Goal: Use online tool/utility: Utilize a website feature to perform a specific function

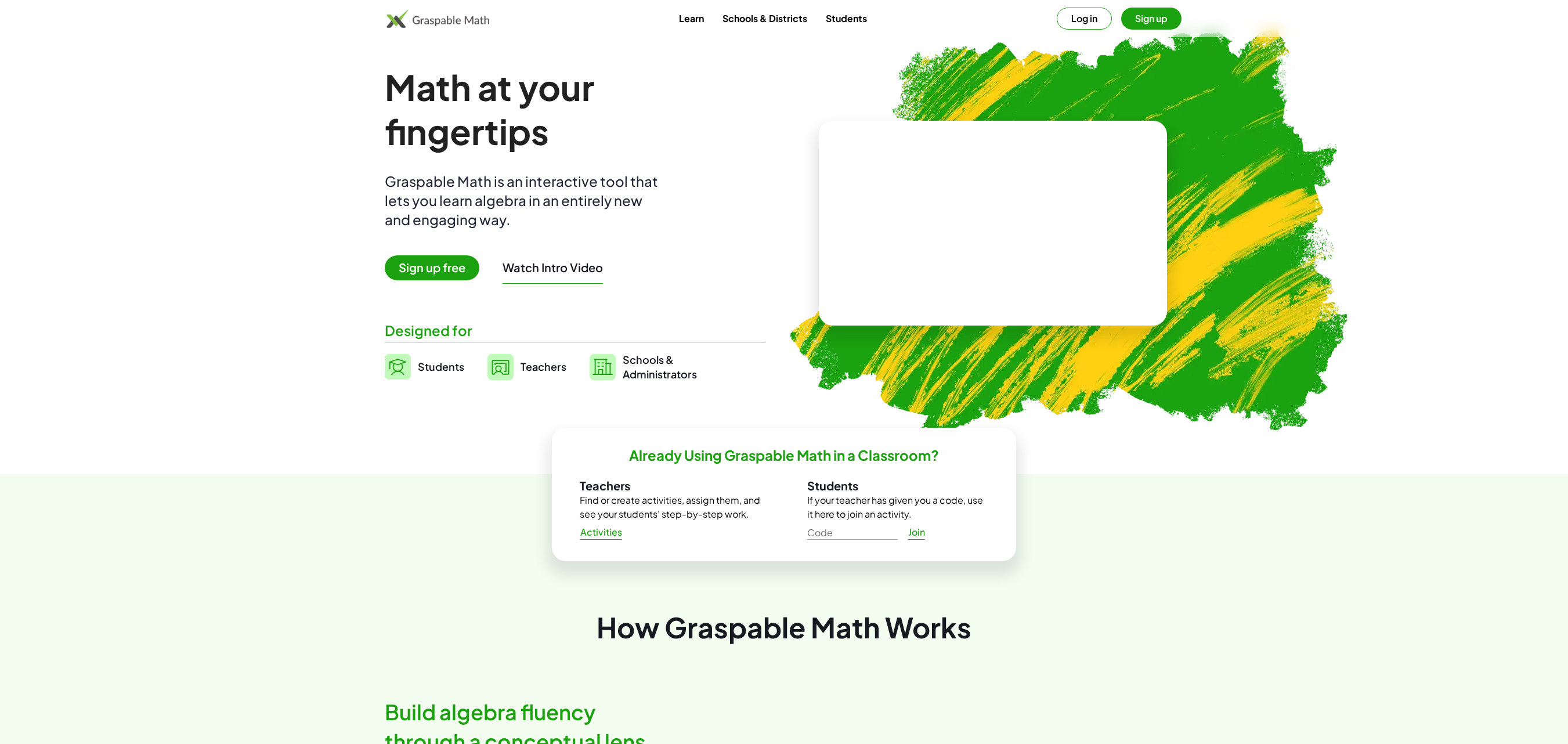
click at [1084, 11] on button "Log in" at bounding box center [1084, 18] width 55 height 22
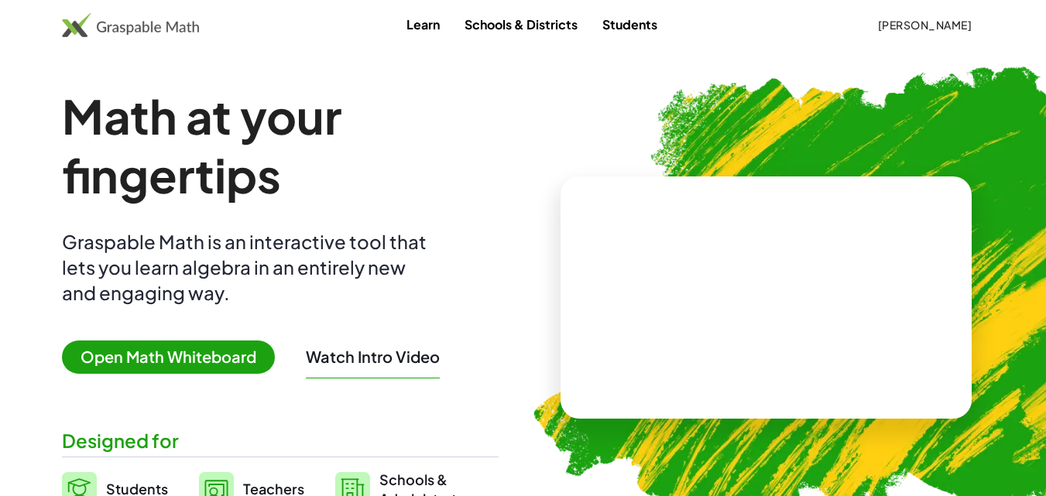
click at [210, 362] on span "Open Math Whiteboard" at bounding box center [168, 357] width 213 height 33
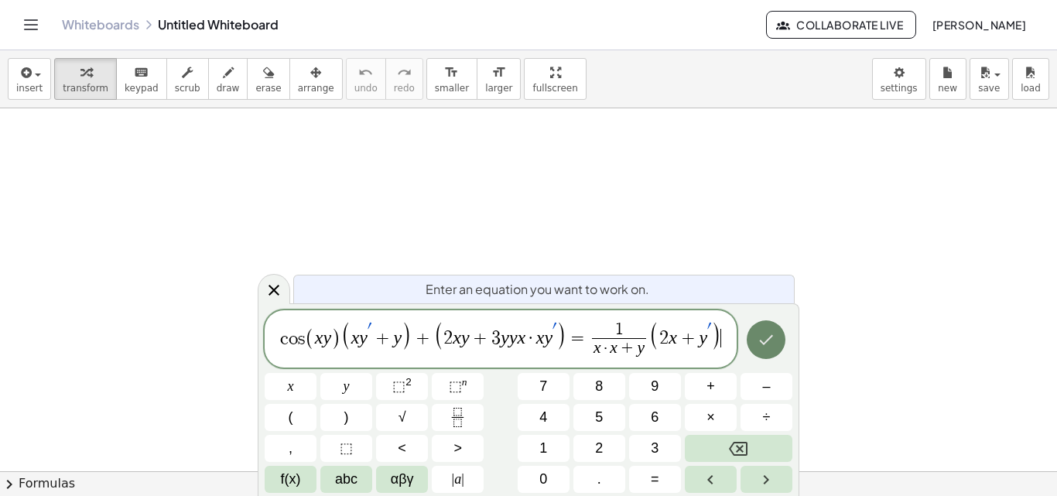
click at [775, 347] on icon "Done" at bounding box center [766, 339] width 19 height 19
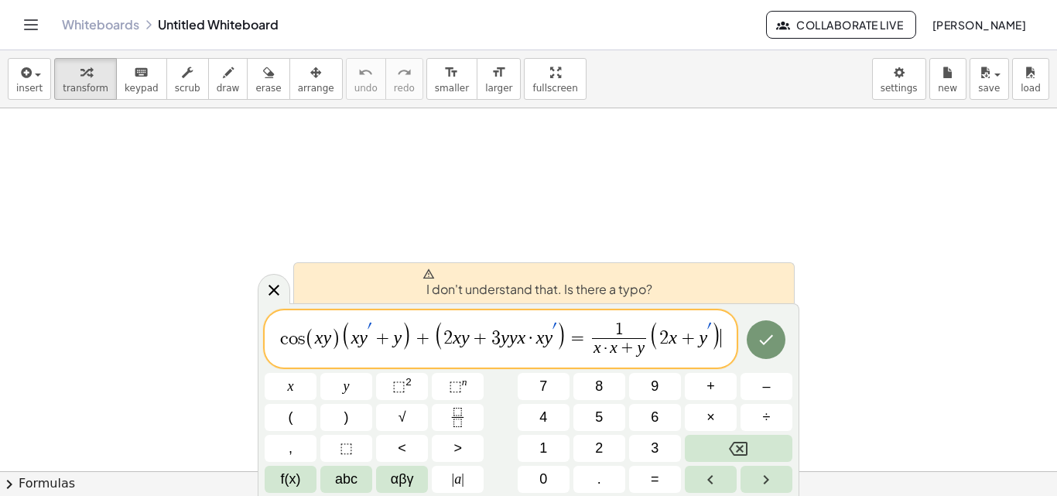
click at [718, 333] on span ")" at bounding box center [716, 334] width 11 height 29
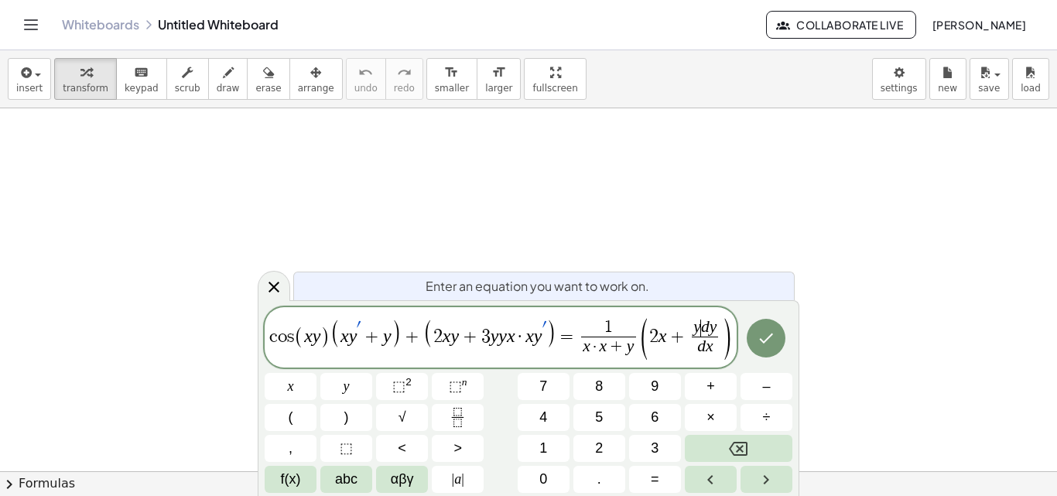
click at [698, 331] on var "y" at bounding box center [697, 326] width 8 height 19
drag, startPoint x: 707, startPoint y: 336, endPoint x: 722, endPoint y: 338, distance: 15.7
click at [543, 339] on span ")" at bounding box center [544, 332] width 11 height 29
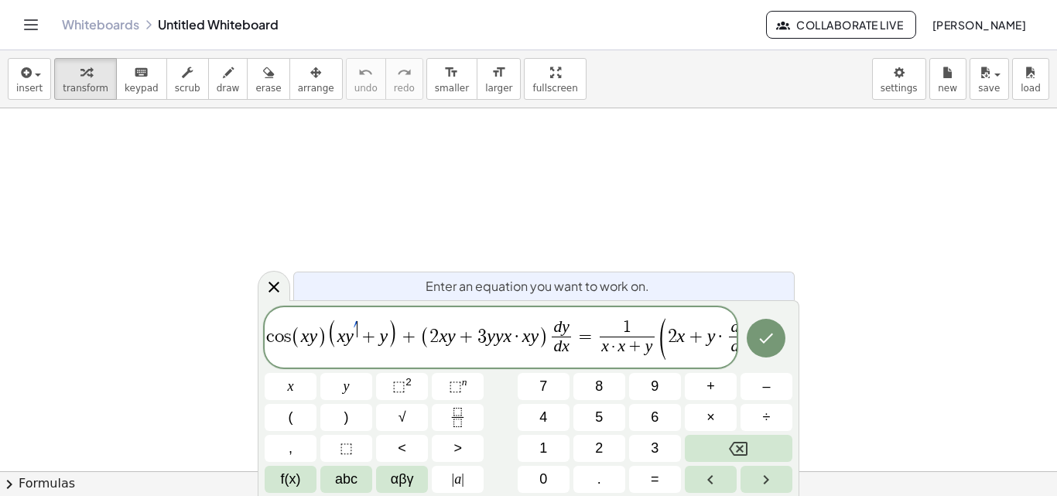
click at [357, 342] on span "x y ′ ​ + y" at bounding box center [362, 333] width 51 height 25
click at [541, 343] on span "2 x y + 3 y y x · x y ​" at bounding box center [487, 336] width 109 height 19
click at [358, 344] on span "x y ​ + y" at bounding box center [364, 333] width 55 height 25
click at [385, 337] on span "c o s ( x y ) ( x + y ) ​ + ( 2 x y + 3 y y x · x ) d y d x ​ = 1 x · x + y ​ (…" at bounding box center [501, 339] width 472 height 44
click at [761, 341] on icon "Done" at bounding box center [766, 338] width 19 height 19
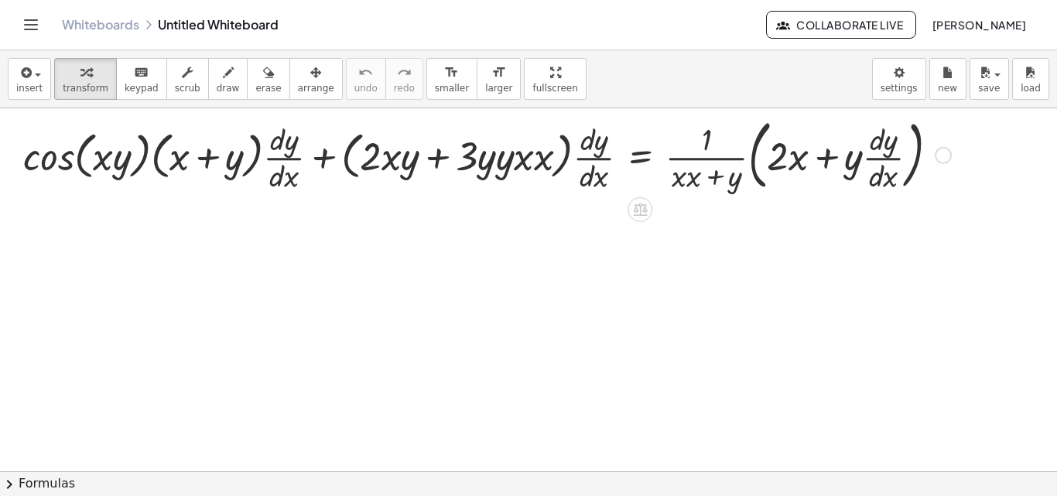
click at [375, 183] on div at bounding box center [486, 154] width 943 height 84
click at [508, 160] on div at bounding box center [486, 154] width 943 height 84
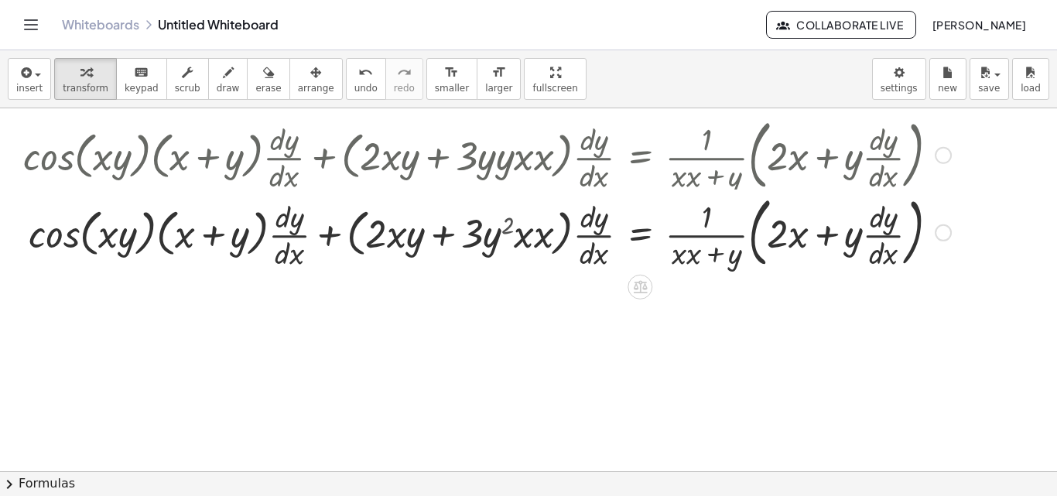
click at [640, 156] on div "+ · cos ( , · x · y ) · ( + x + y ) · · d · y · d · x + · ( + · 2 · x · y + · 3…" at bounding box center [640, 156] width 0 height 0
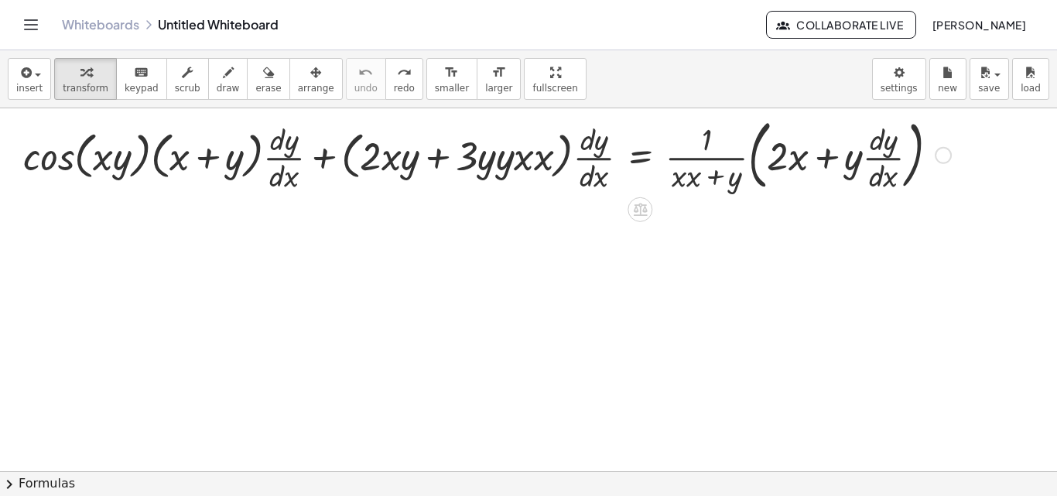
click at [495, 159] on div at bounding box center [486, 154] width 943 height 84
click at [531, 159] on div at bounding box center [486, 154] width 943 height 84
click at [486, 174] on div at bounding box center [486, 154] width 943 height 84
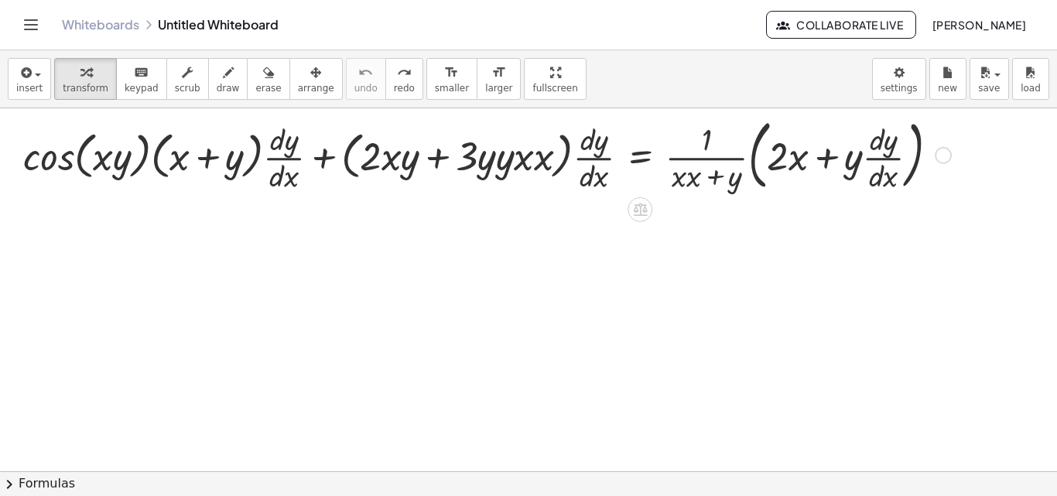
click at [486, 174] on div at bounding box center [486, 154] width 943 height 84
click at [559, 141] on div at bounding box center [486, 154] width 943 height 84
click at [587, 156] on div at bounding box center [486, 154] width 943 height 84
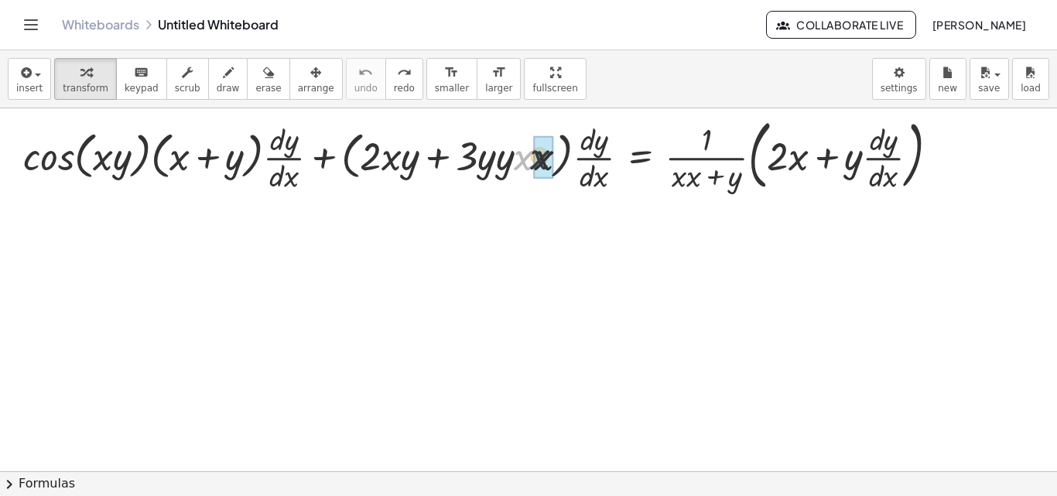
drag, startPoint x: 519, startPoint y: 167, endPoint x: 542, endPoint y: 166, distance: 22.5
click at [760, 143] on div at bounding box center [486, 154] width 943 height 84
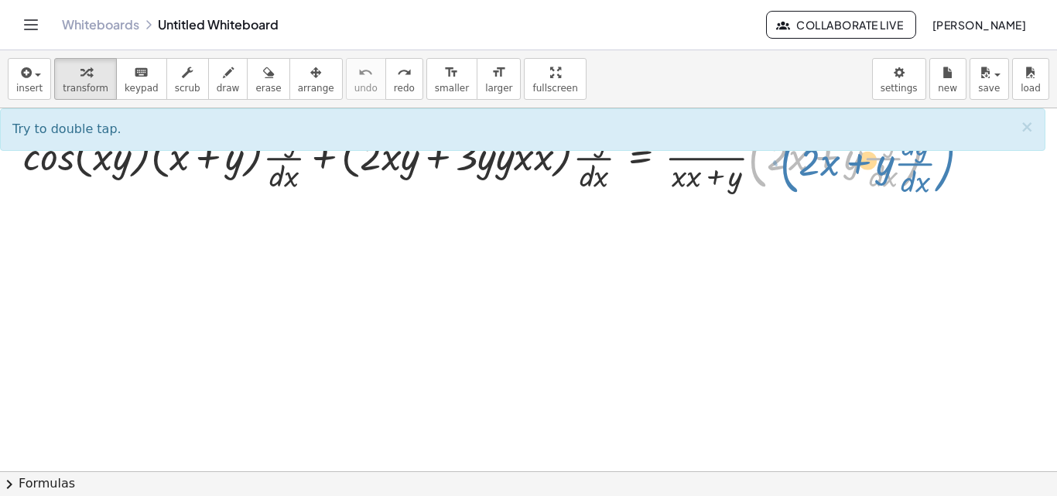
drag, startPoint x: 916, startPoint y: 163, endPoint x: 947, endPoint y: 169, distance: 31.4
click at [947, 169] on div at bounding box center [486, 154] width 943 height 84
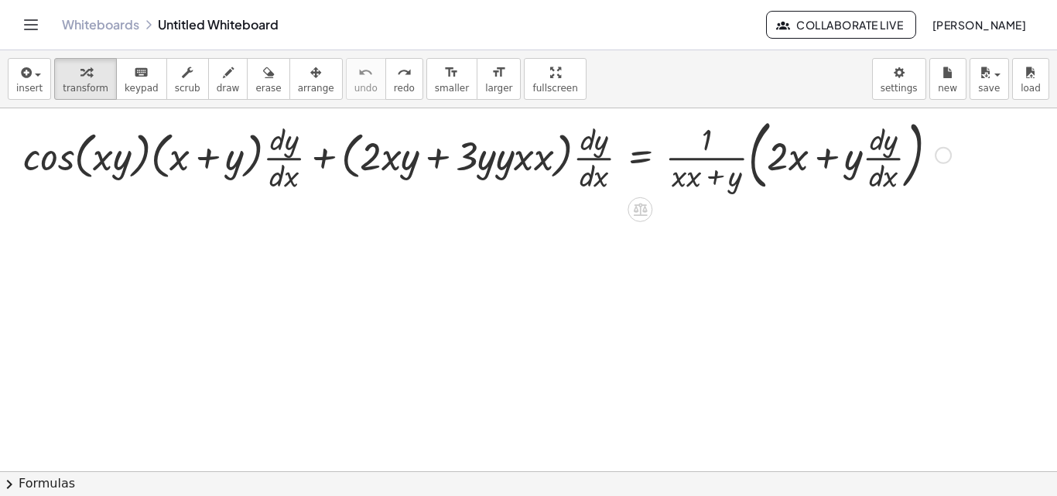
drag, startPoint x: 481, startPoint y: 158, endPoint x: 382, endPoint y: 150, distance: 99.4
click at [382, 150] on div at bounding box center [486, 154] width 943 height 84
click at [538, 174] on div at bounding box center [486, 154] width 943 height 84
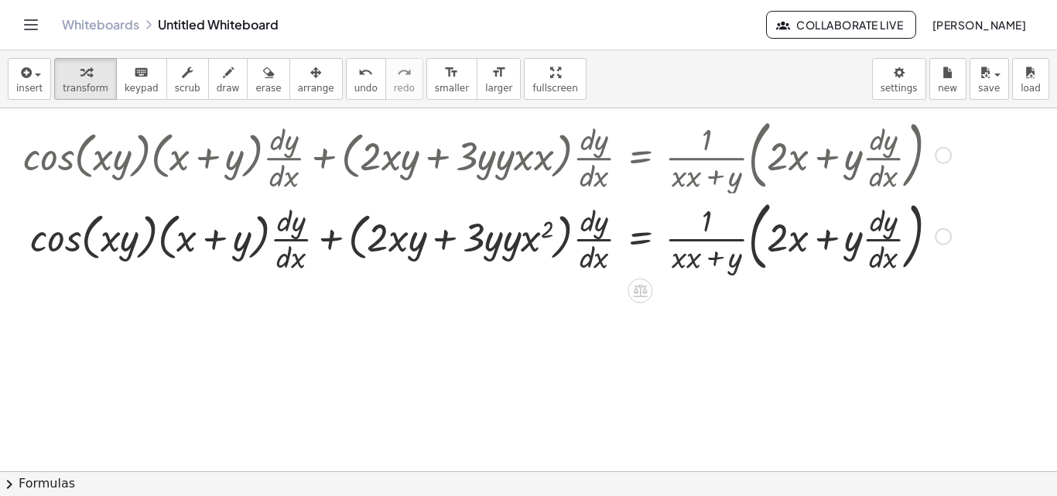
click at [640, 156] on div "+ · cos ( , · x · y ) · ( + x + y ) · · d · y · d · x + · ( + · 2 · x · y + · 3…" at bounding box center [640, 156] width 0 height 0
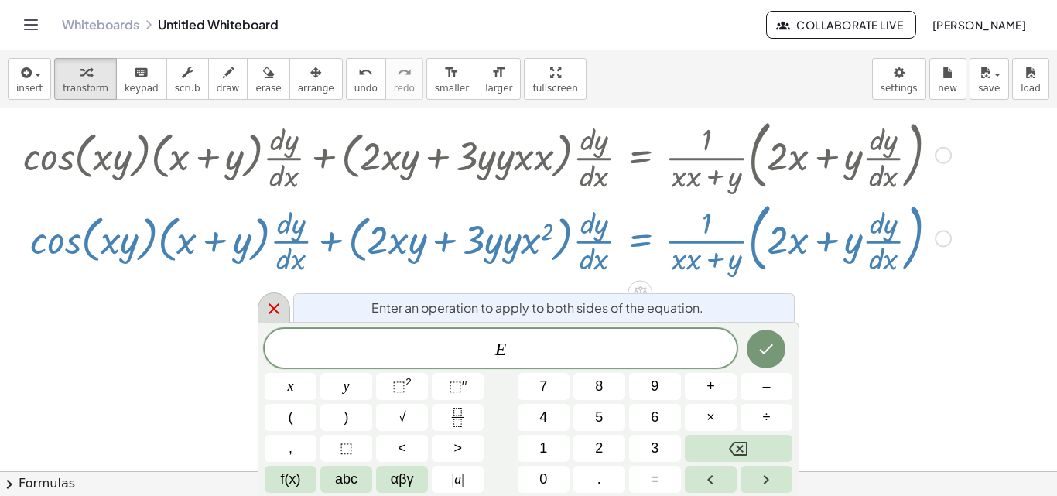
click at [267, 312] on icon at bounding box center [274, 309] width 19 height 19
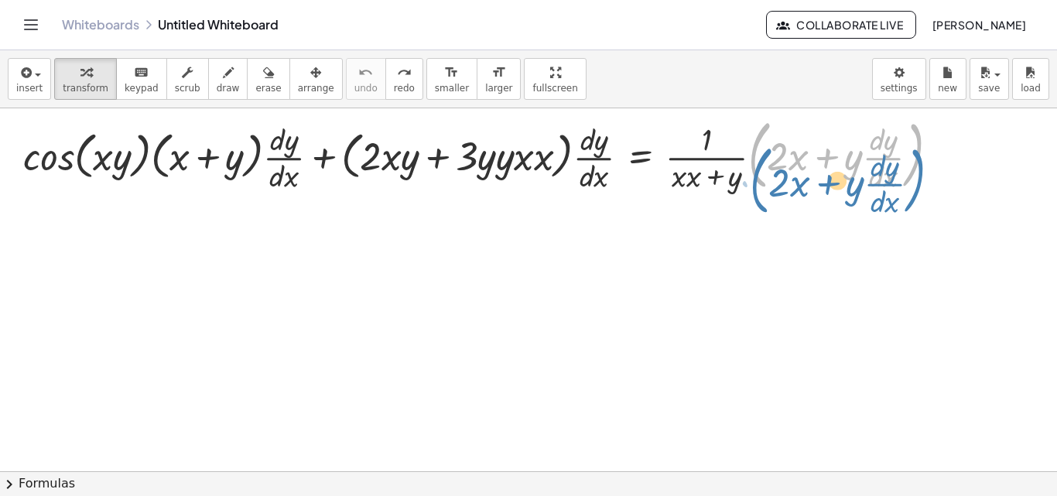
drag, startPoint x: 757, startPoint y: 145, endPoint x: 762, endPoint y: 163, distance: 18.6
click at [762, 163] on div at bounding box center [486, 154] width 943 height 84
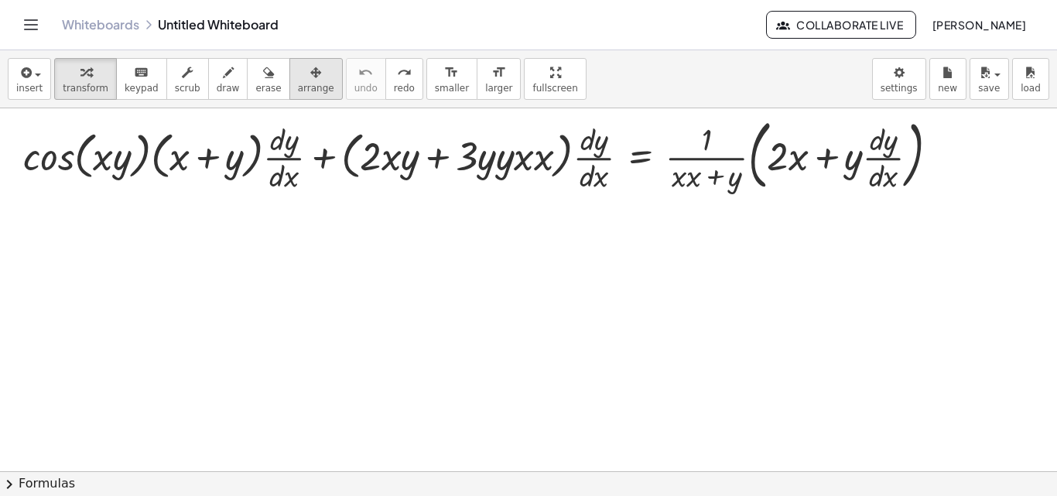
click at [310, 78] on icon "button" at bounding box center [315, 72] width 11 height 19
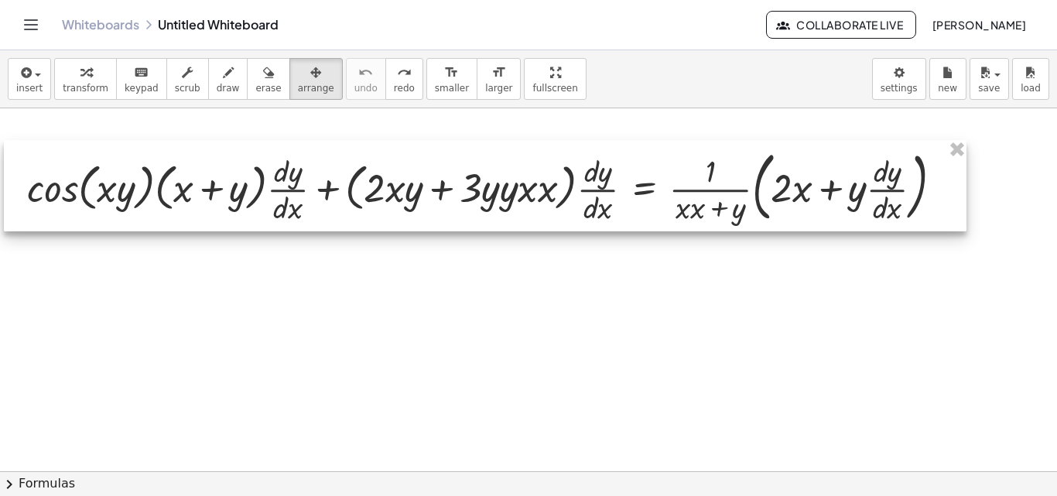
drag, startPoint x: 285, startPoint y: 158, endPoint x: 289, endPoint y: 190, distance: 32.0
click at [289, 190] on div at bounding box center [485, 185] width 963 height 91
drag, startPoint x: 289, startPoint y: 190, endPoint x: 237, endPoint y: 190, distance: 51.9
click at [237, 190] on div at bounding box center [485, 185] width 963 height 91
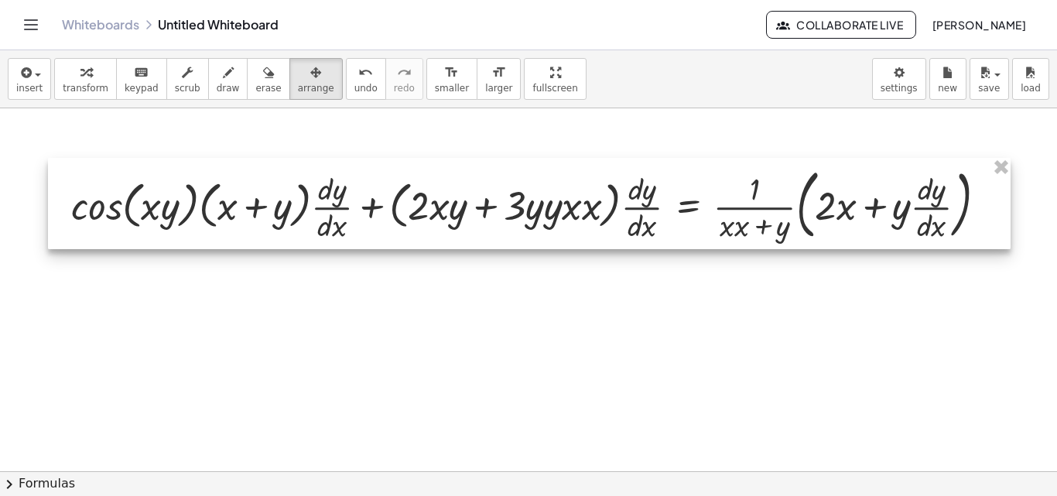
drag, startPoint x: 237, startPoint y: 190, endPoint x: 272, endPoint y: 190, distance: 35.6
click at [272, 190] on div at bounding box center [529, 203] width 963 height 91
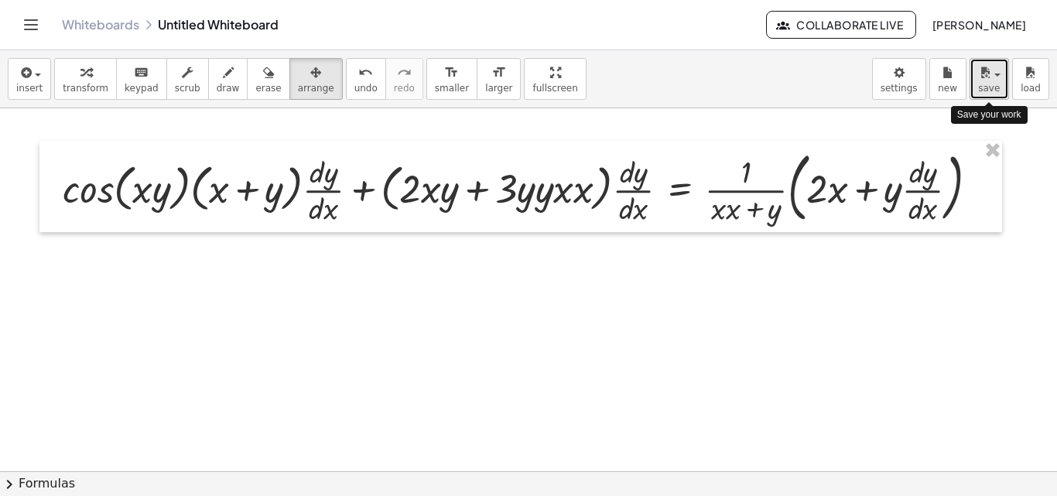
click at [1003, 88] on button "save" at bounding box center [989, 79] width 39 height 42
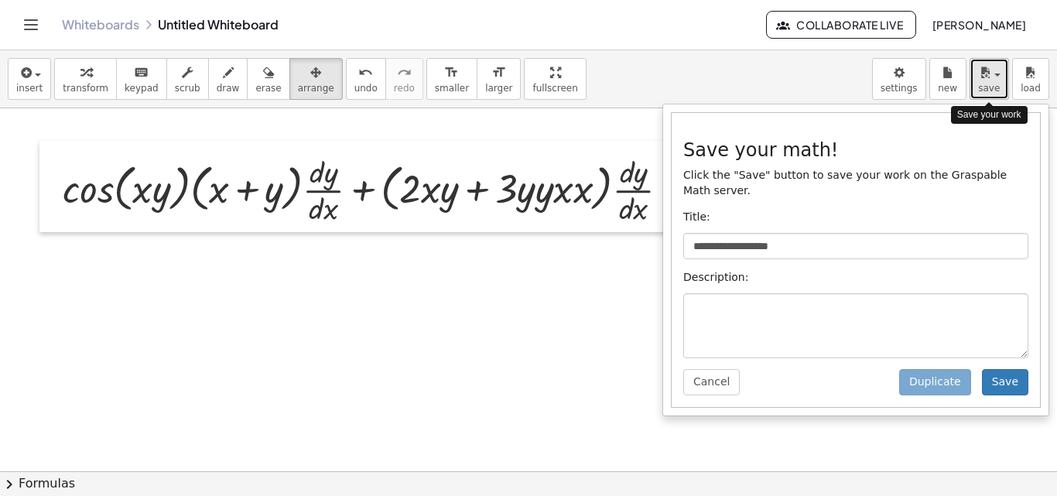
click at [1003, 88] on button "save" at bounding box center [989, 79] width 39 height 42
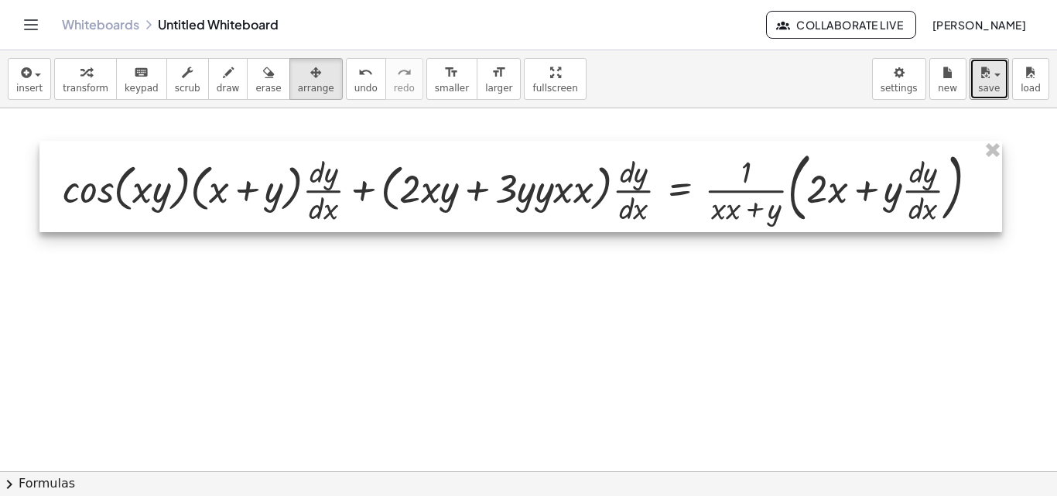
click at [527, 188] on div at bounding box center [520, 186] width 963 height 91
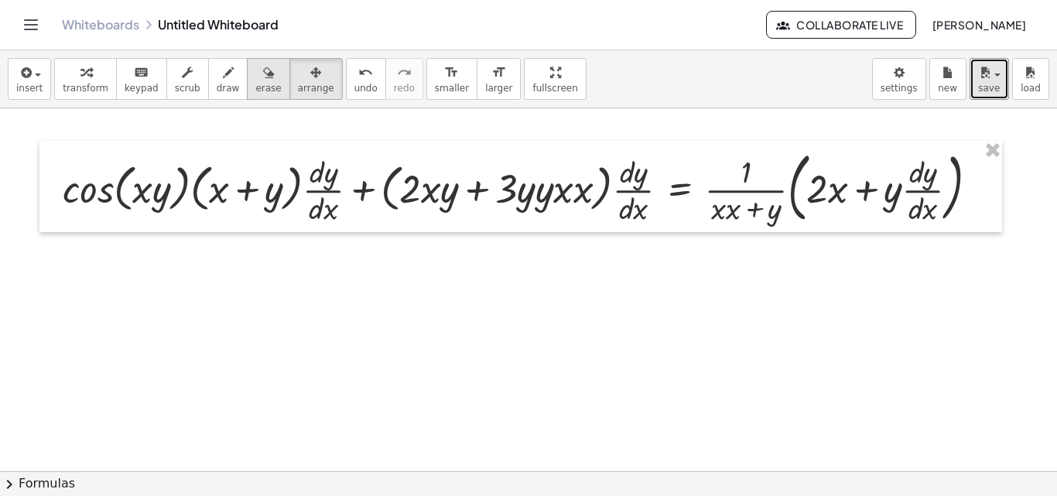
click at [247, 82] on button "erase" at bounding box center [268, 79] width 43 height 42
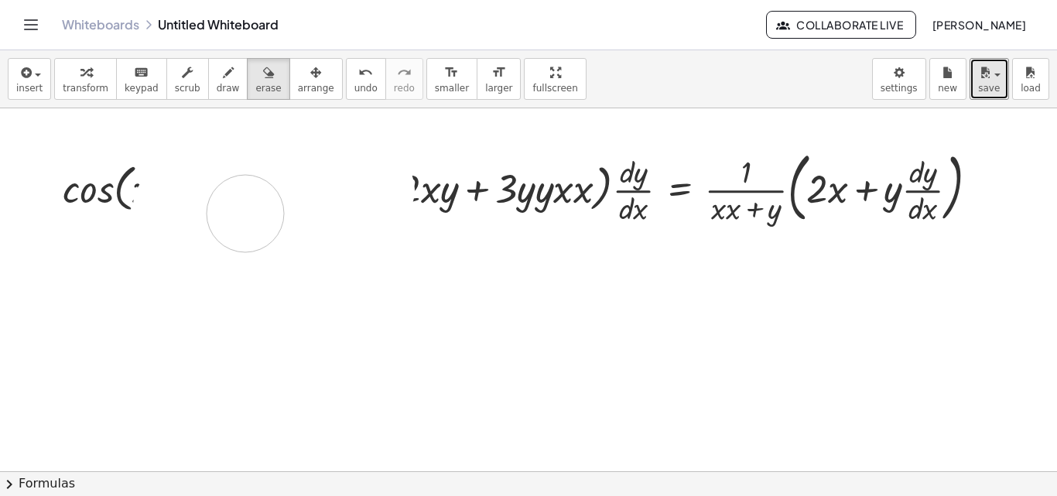
drag, startPoint x: 374, startPoint y: 190, endPoint x: 418, endPoint y: 183, distance: 44.8
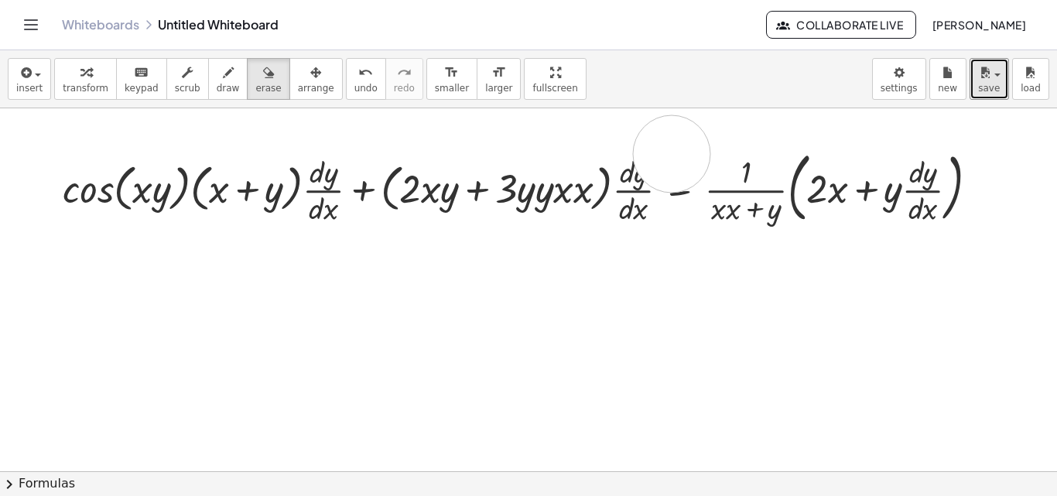
click at [63, 83] on span "transform" at bounding box center [86, 88] width 46 height 11
click at [236, 193] on div at bounding box center [526, 187] width 943 height 84
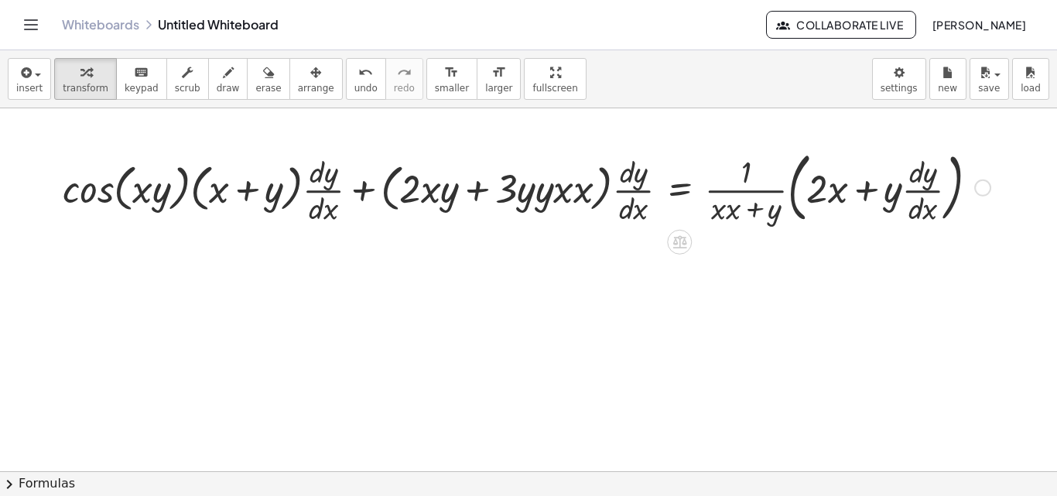
drag, startPoint x: 237, startPoint y: 194, endPoint x: 212, endPoint y: 194, distance: 24.8
click at [212, 194] on div at bounding box center [526, 187] width 943 height 84
click at [990, 188] on div at bounding box center [982, 188] width 17 height 17
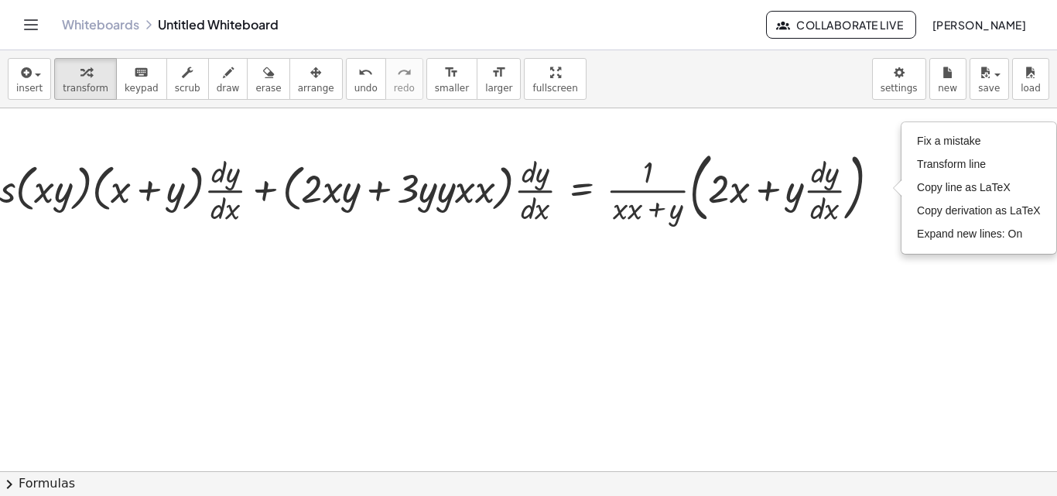
scroll to position [0, 105]
click at [937, 135] on span "Fix a mistake" at bounding box center [948, 141] width 63 height 12
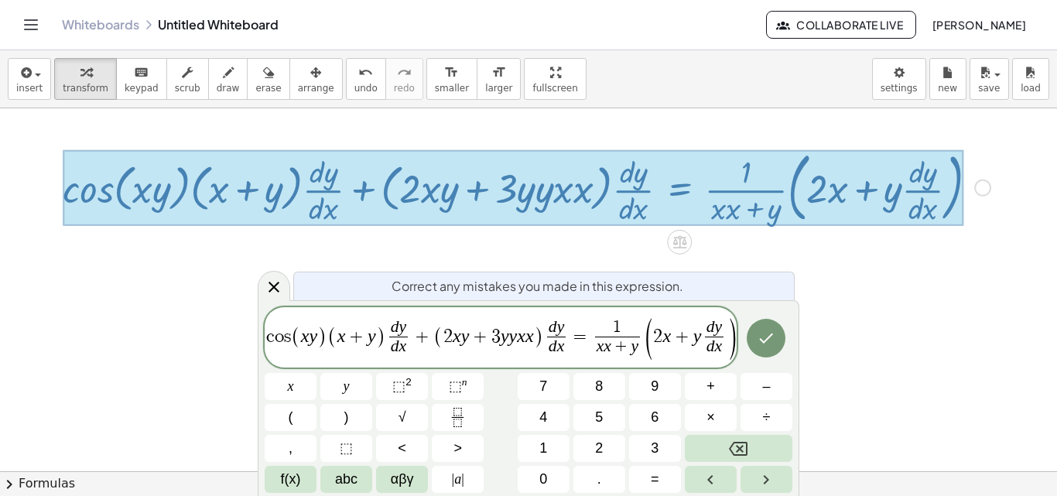
scroll to position [0, 2]
drag, startPoint x: 679, startPoint y: 337, endPoint x: 28, endPoint y: 419, distance: 656.0
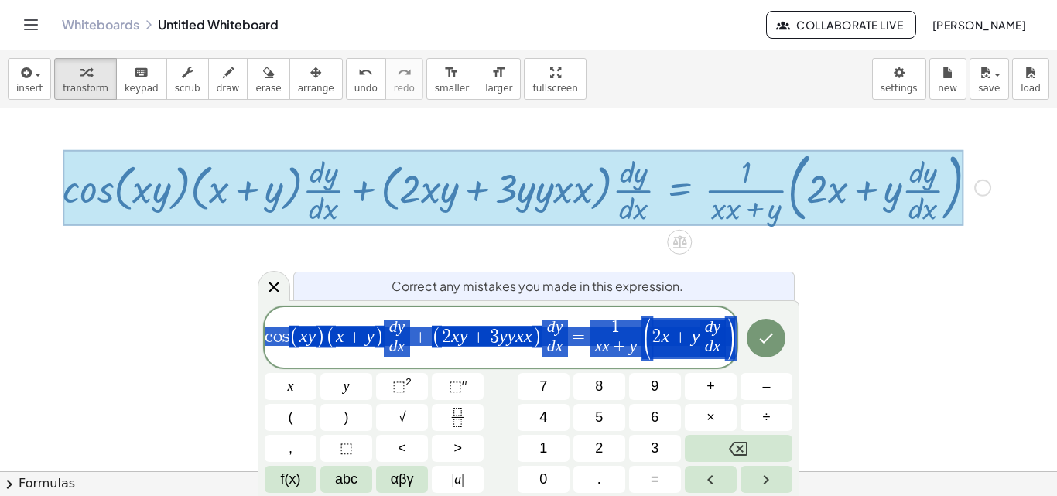
scroll to position [0, 0]
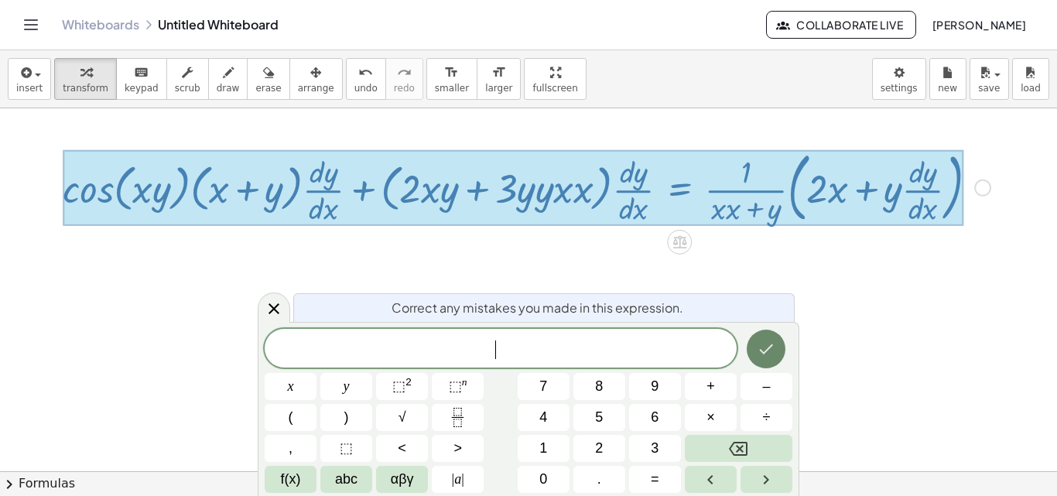
click at [755, 350] on button "Done" at bounding box center [766, 349] width 39 height 39
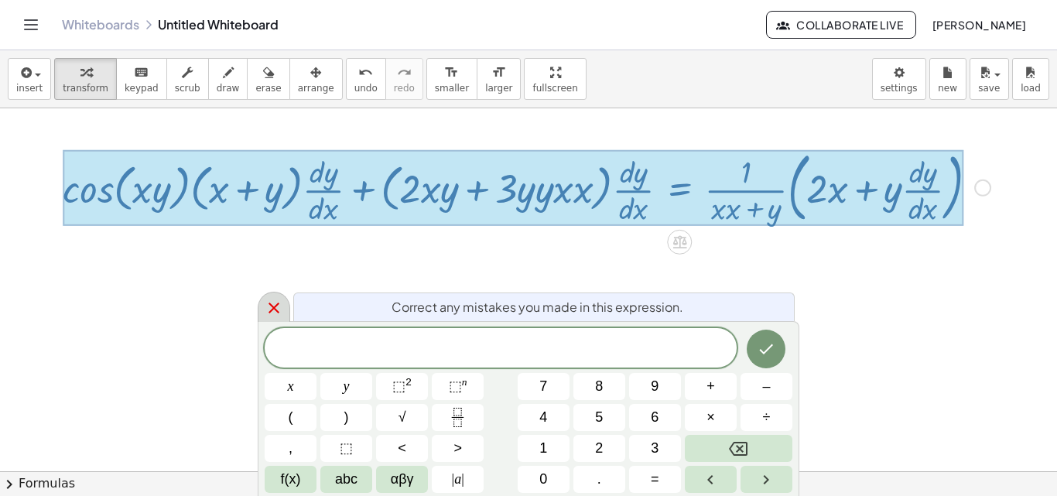
click at [272, 301] on icon at bounding box center [274, 308] width 19 height 19
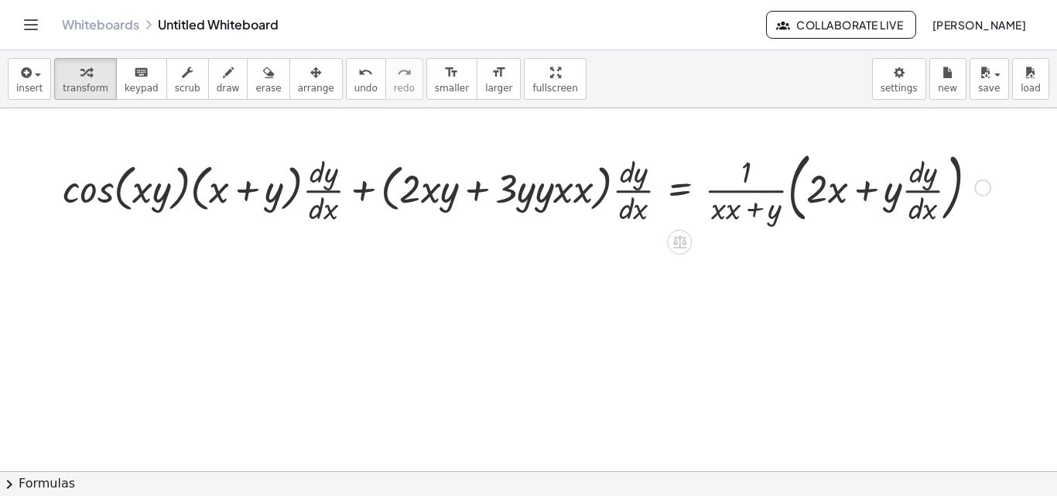
click at [392, 169] on div at bounding box center [526, 187] width 943 height 84
drag, startPoint x: 975, startPoint y: 187, endPoint x: 973, endPoint y: 204, distance: 17.2
click at [679, 188] on div "+ · cos ( , · x · y ) · ( + x + y ) · · d · y · d · x + · ( + · 2 · x · y + · 3…" at bounding box center [679, 188] width 0 height 0
click at [978, 193] on div "Fix a mistake Transform line Copy line as LaTeX Copy derivation as LaTeX Expand…" at bounding box center [982, 188] width 17 height 17
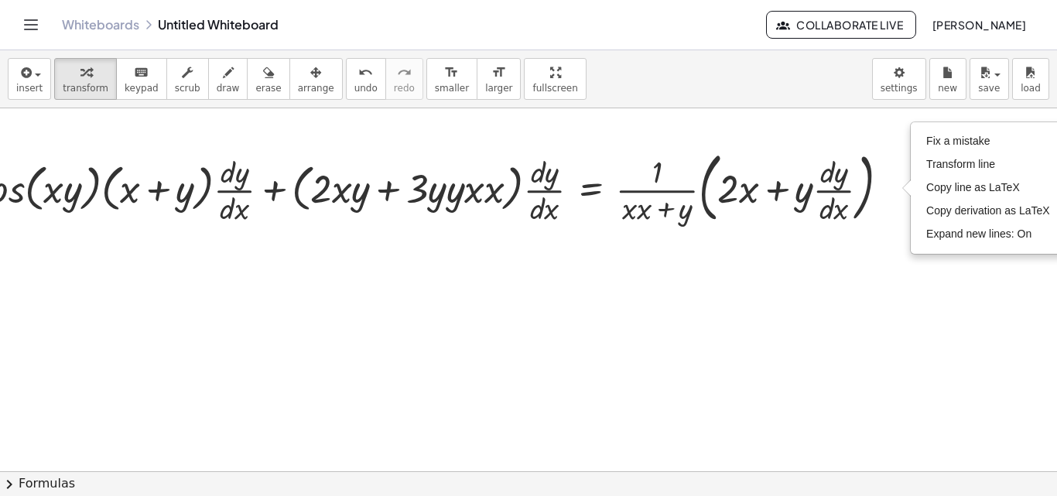
scroll to position [0, 110]
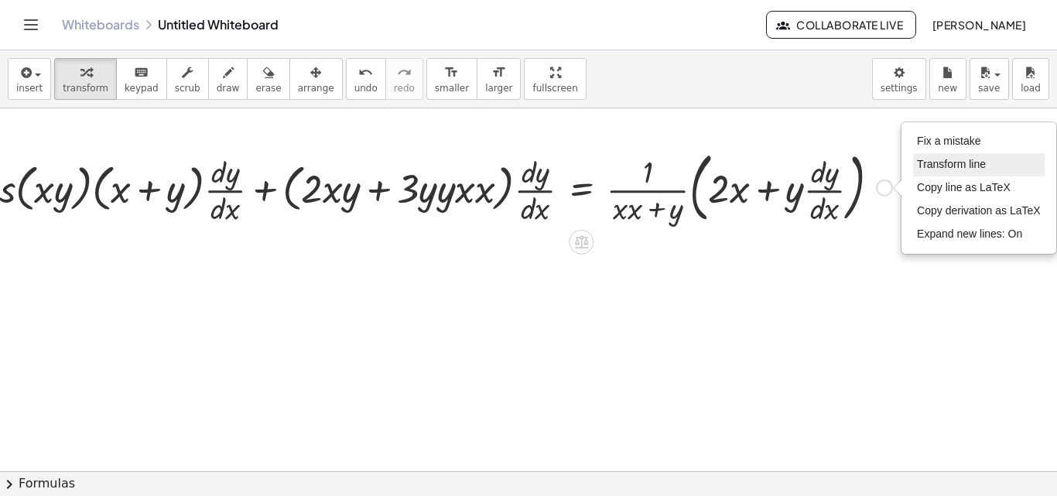
click at [958, 165] on span "Transform line" at bounding box center [951, 164] width 69 height 12
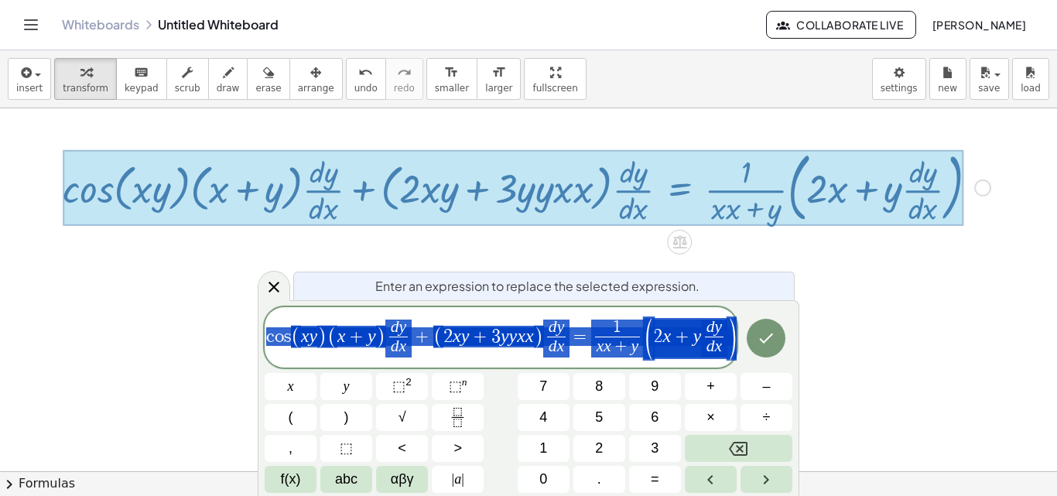
scroll to position [0, 0]
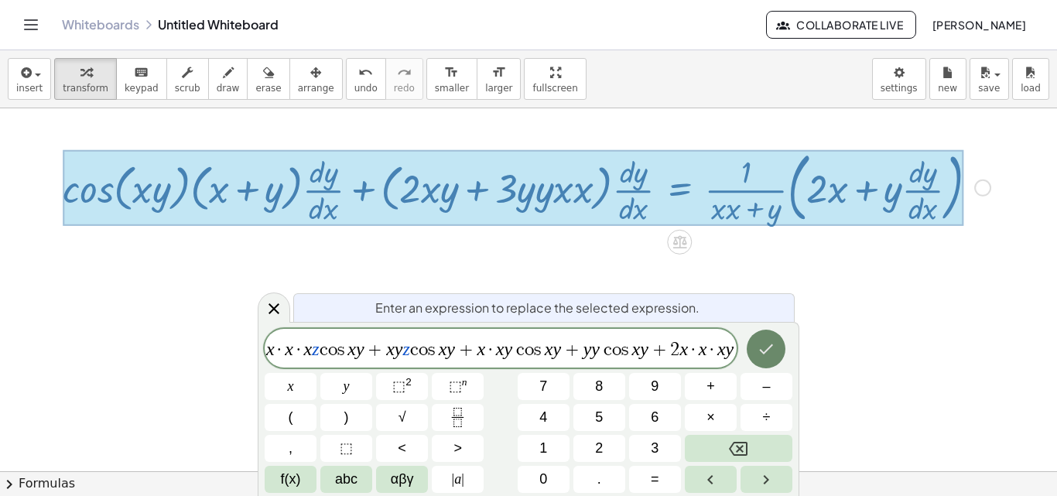
click at [780, 341] on button "Done" at bounding box center [766, 349] width 39 height 39
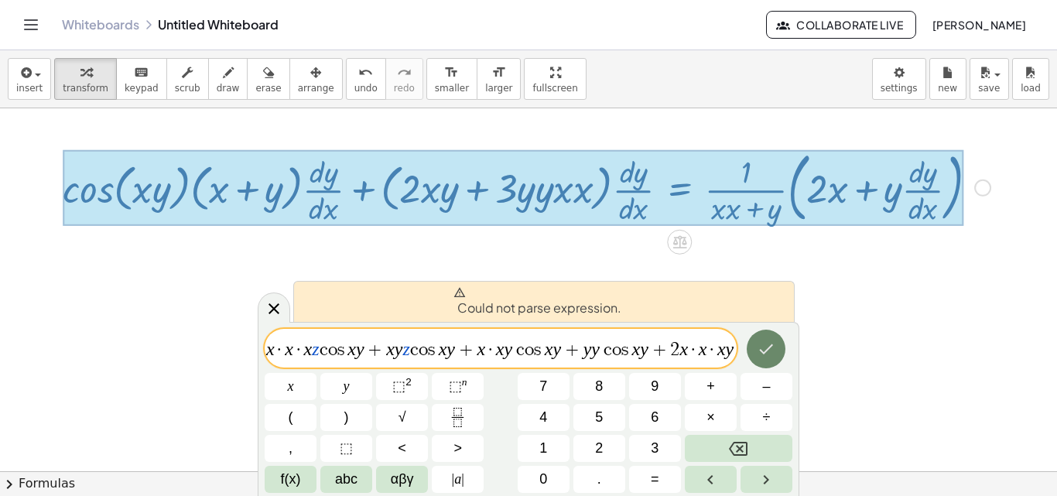
click at [768, 349] on icon "Done" at bounding box center [767, 349] width 14 height 10
click at [279, 295] on div at bounding box center [274, 308] width 33 height 30
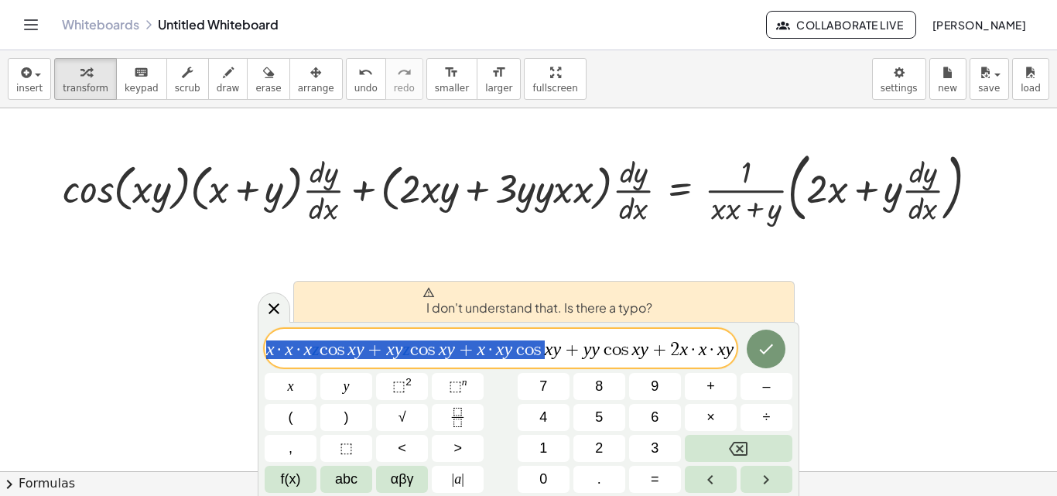
drag, startPoint x: 547, startPoint y: 365, endPoint x: 269, endPoint y: 341, distance: 279.7
click at [269, 341] on div "**********" at bounding box center [501, 348] width 472 height 39
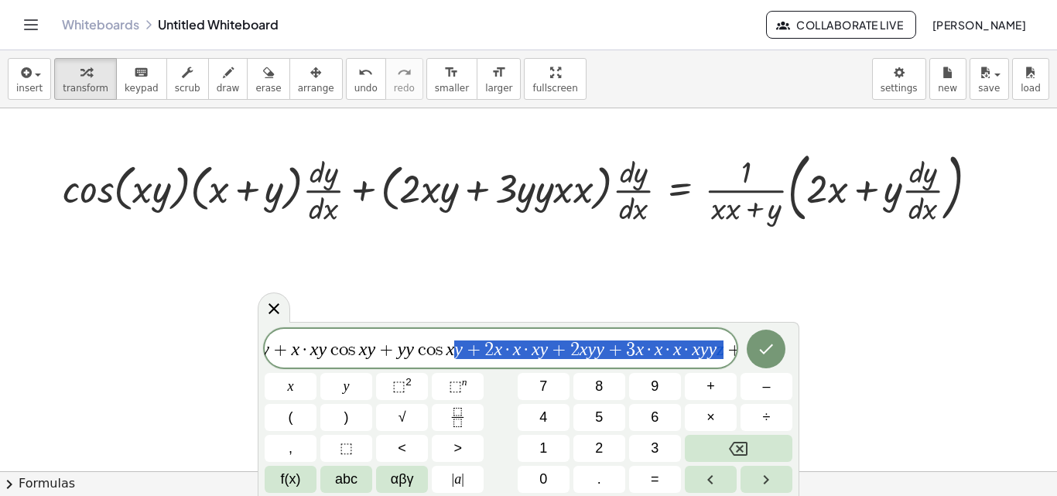
drag, startPoint x: 637, startPoint y: 347, endPoint x: 836, endPoint y: 363, distance: 199.5
click at [836, 363] on body "**********" at bounding box center [528, 248] width 1057 height 496
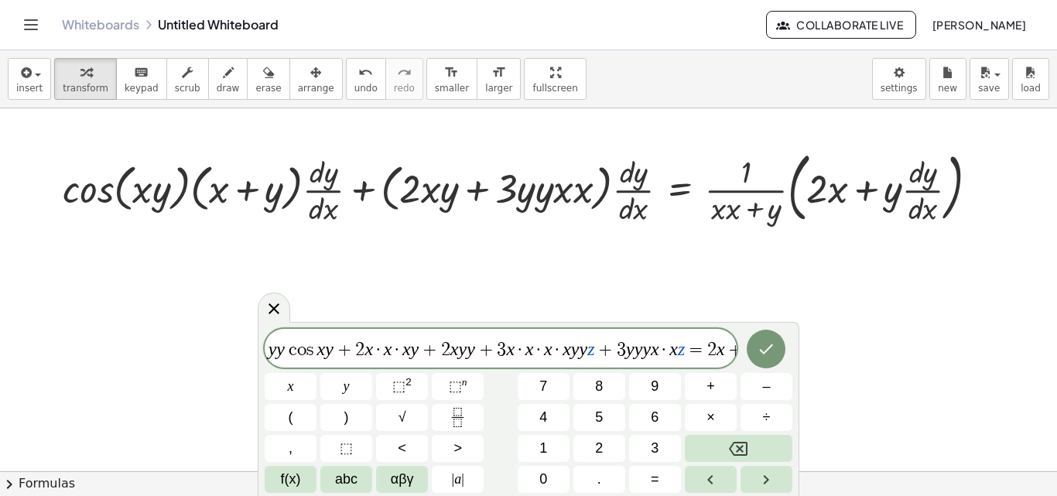
scroll to position [0, 330]
click at [772, 352] on icon "Done" at bounding box center [766, 349] width 19 height 19
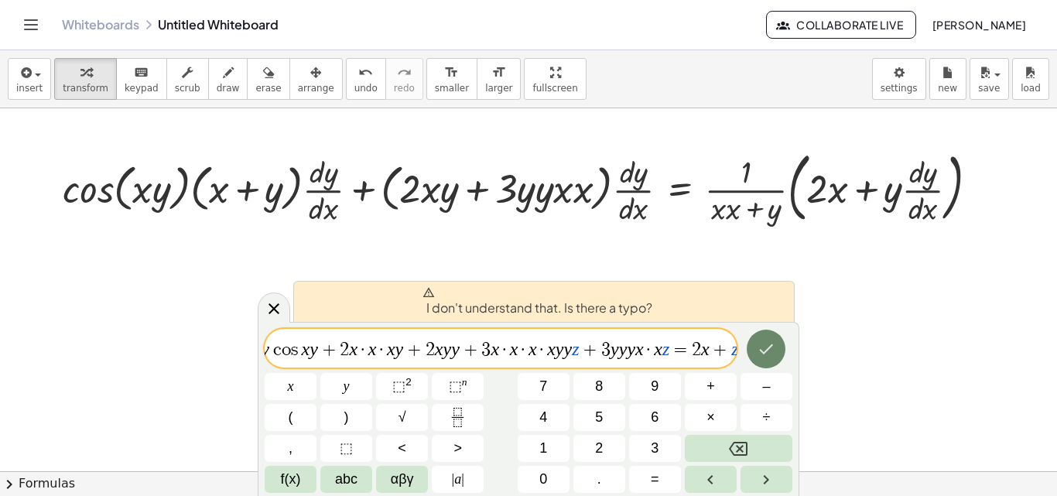
click at [772, 352] on icon "Done" at bounding box center [766, 349] width 19 height 19
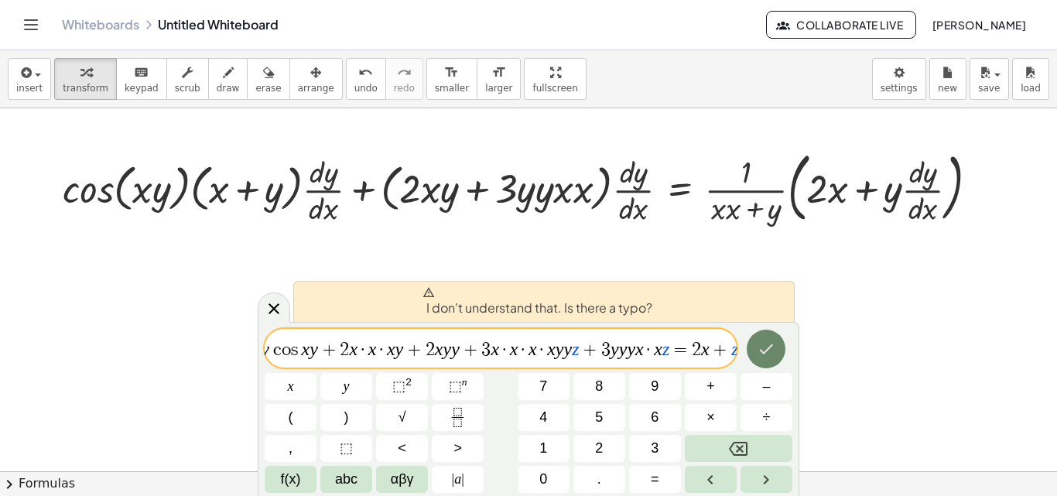
click at [772, 352] on icon "Done" at bounding box center [766, 349] width 19 height 19
